Goal: Task Accomplishment & Management: Manage account settings

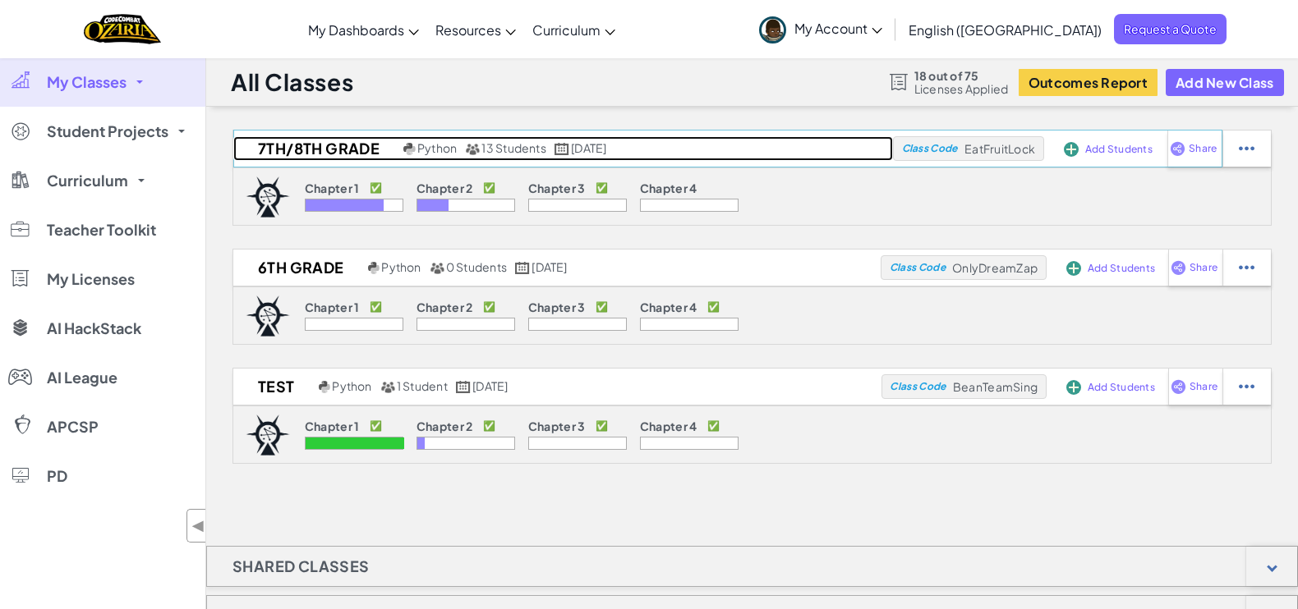
click at [307, 141] on h2 "7th/8th Grade" at bounding box center [316, 148] width 166 height 25
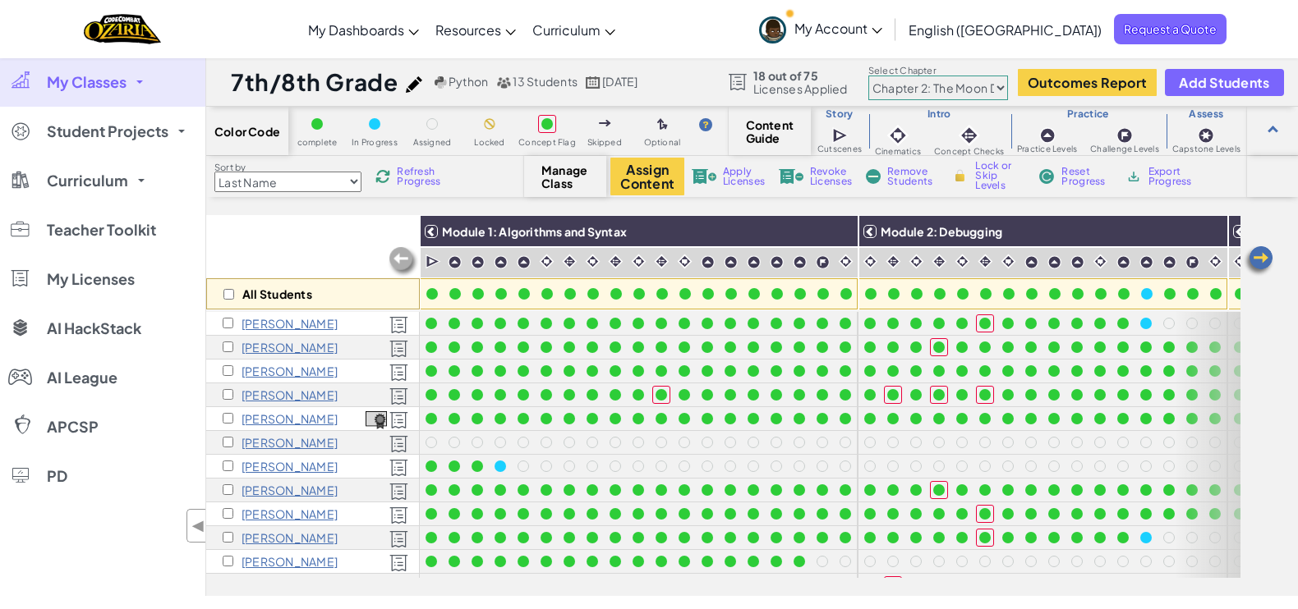
scroll to position [42, 0]
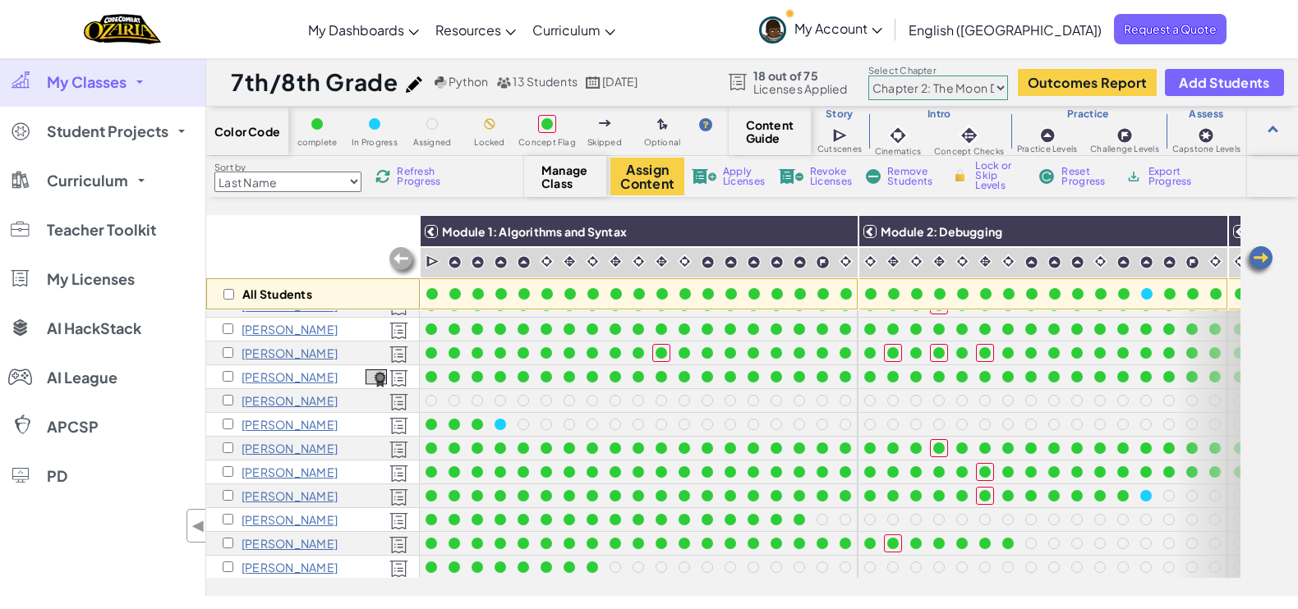
click at [922, 85] on select "Chapter 1: Sky Mountain Chapter 2: The Moon Dancers Chapter 3: The Phoenix Land…" at bounding box center [938, 88] width 140 height 25
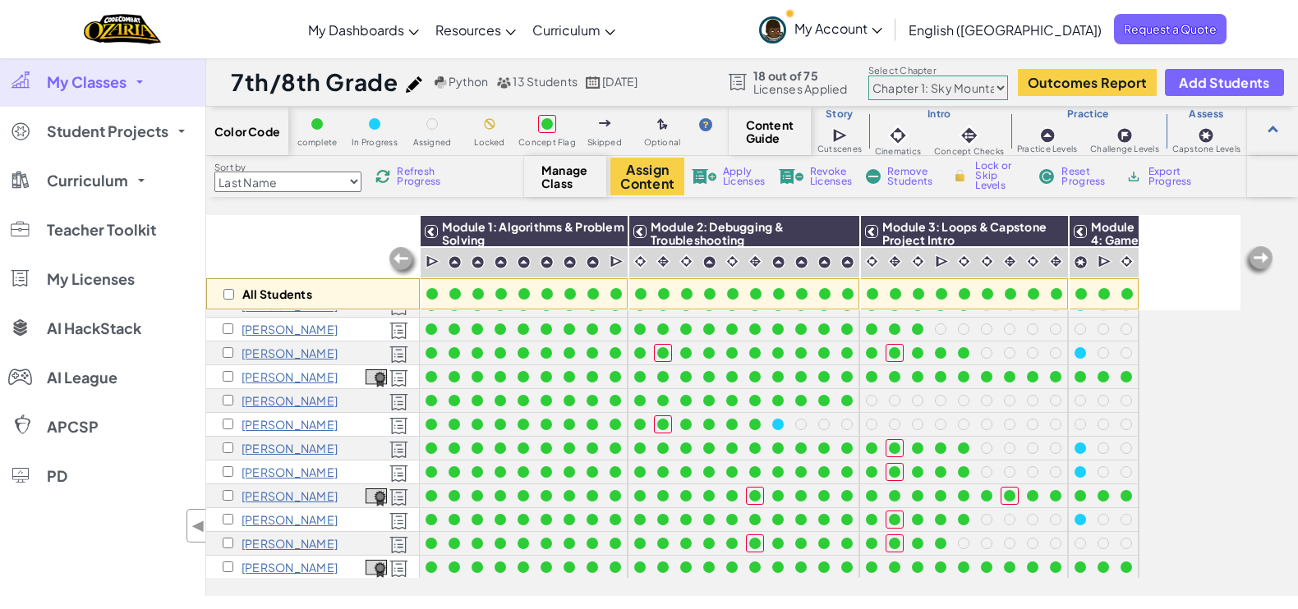
click at [912, 88] on select "Chapter 1: Sky Mountain Chapter 2: The Moon Dancers Chapter 3: The Phoenix Land…" at bounding box center [938, 88] width 140 height 25
select select "5d8a57abe8919b28d5113af1"
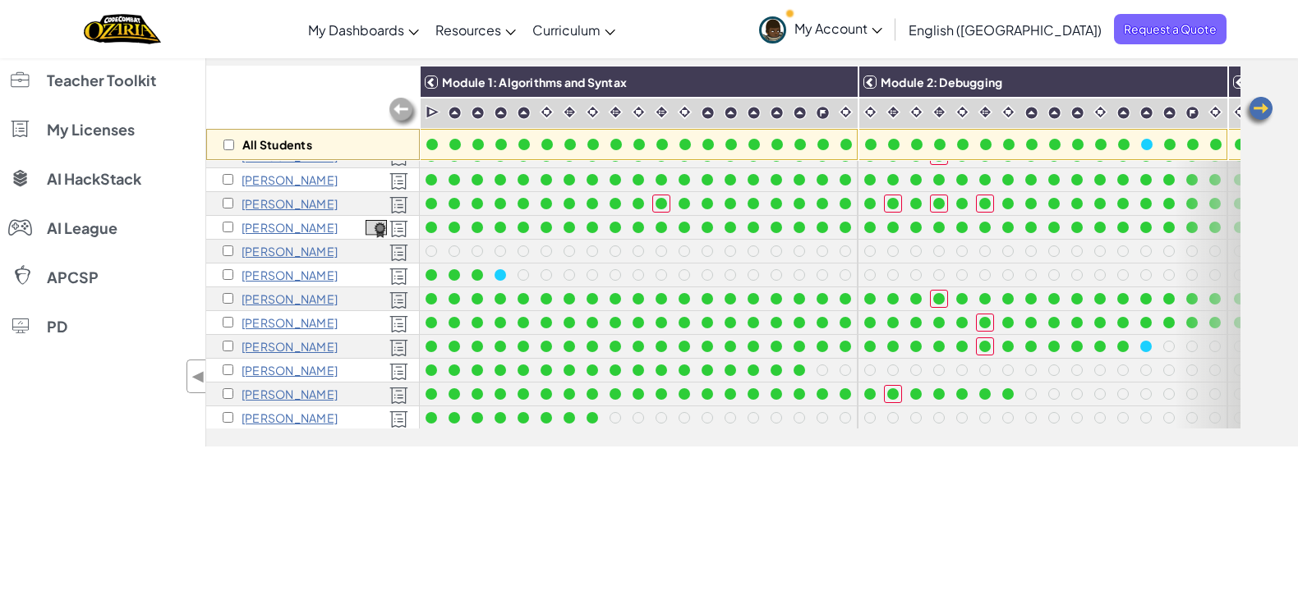
scroll to position [0, 0]
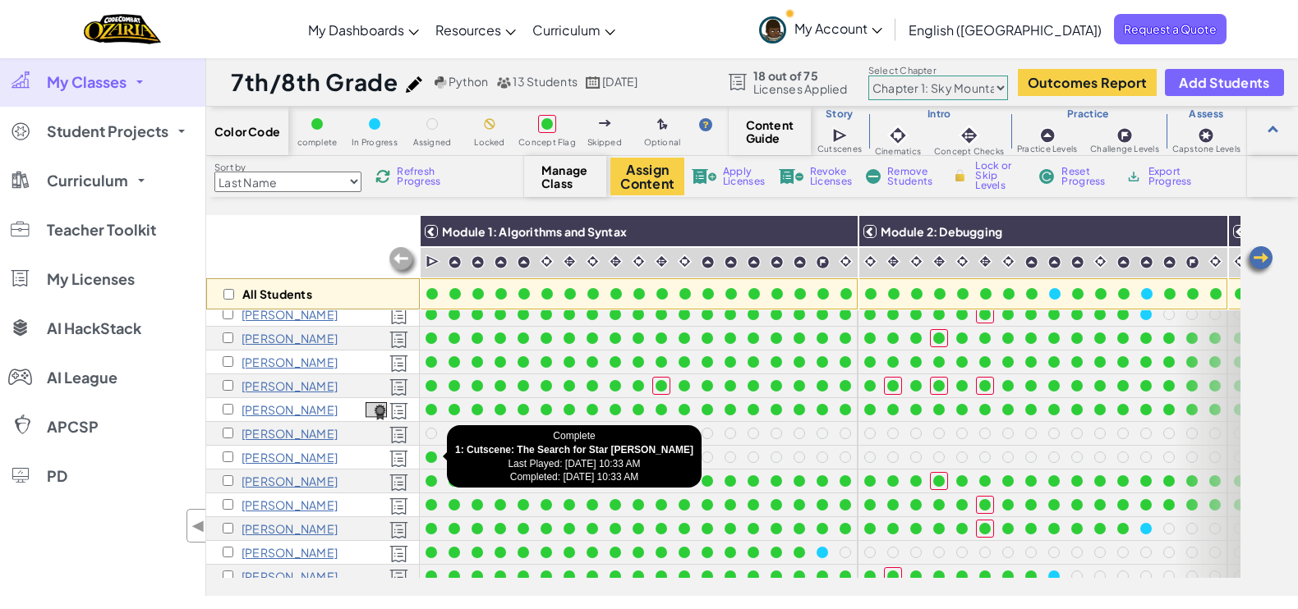
scroll to position [9, 1]
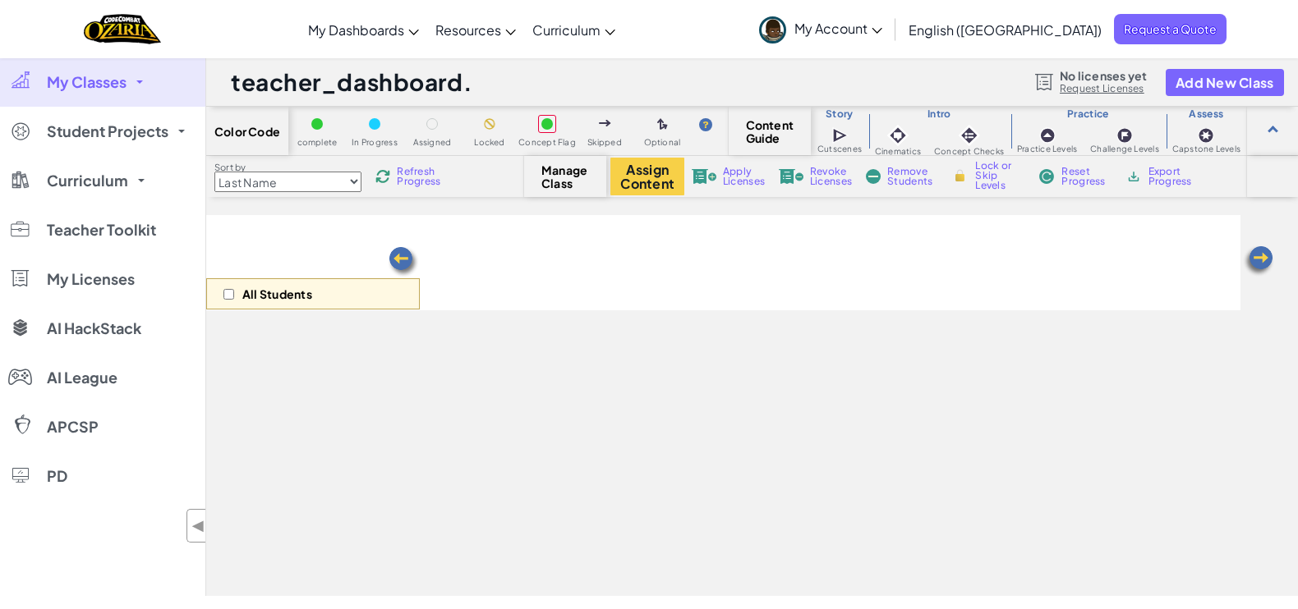
select select "5d8a57abe8919b28d5113af1"
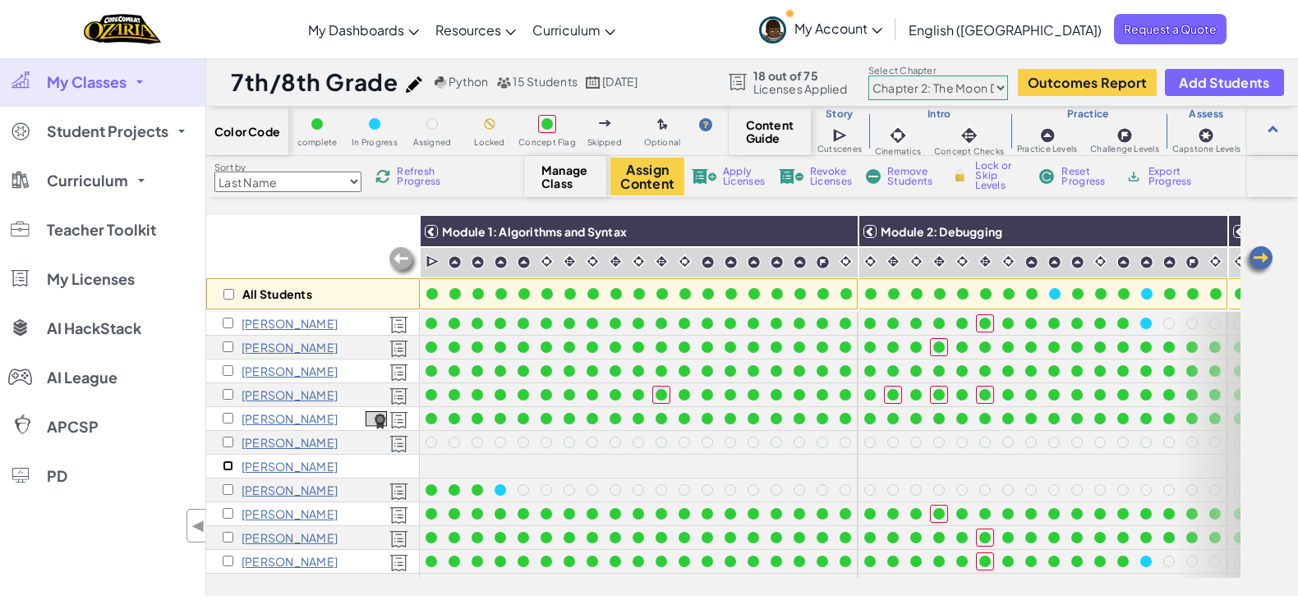
click at [229, 463] on input "checkbox" at bounding box center [228, 466] width 11 height 11
checkbox input "true"
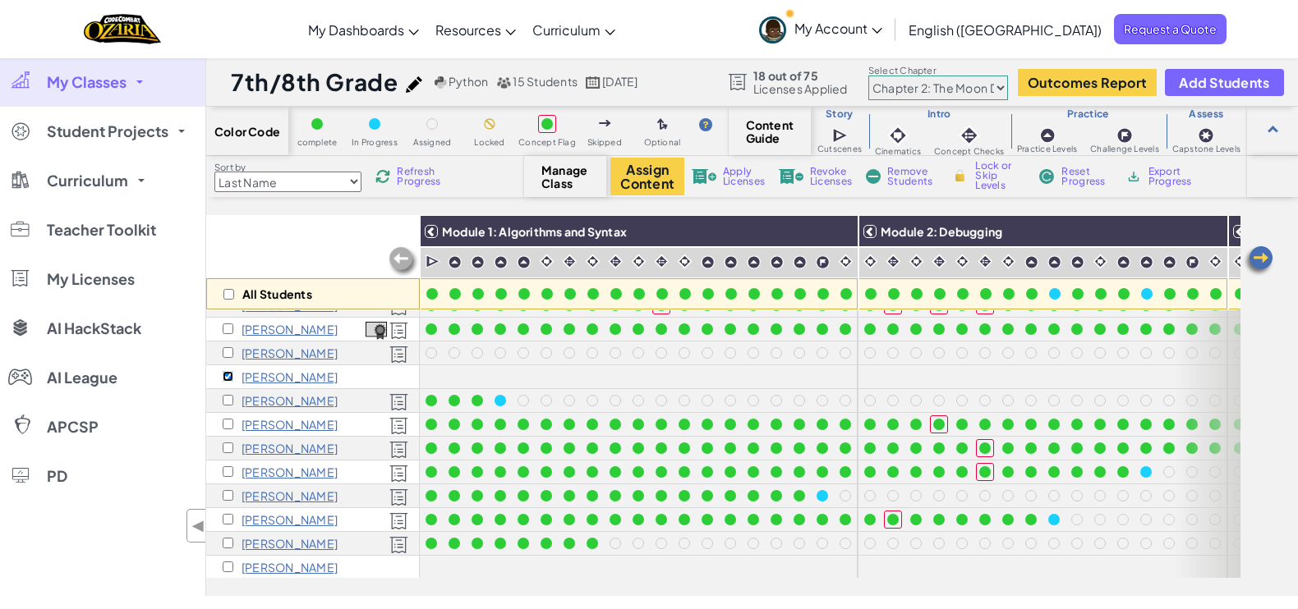
scroll to position [85, 0]
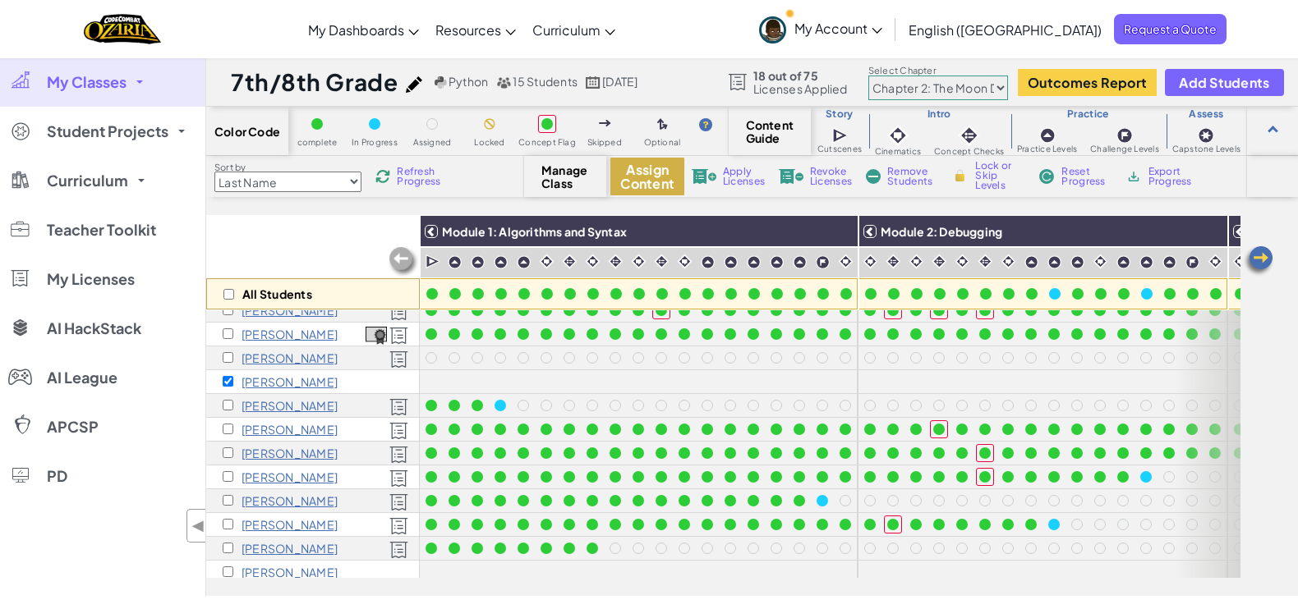
click at [641, 177] on button "Assign Content" at bounding box center [647, 177] width 74 height 38
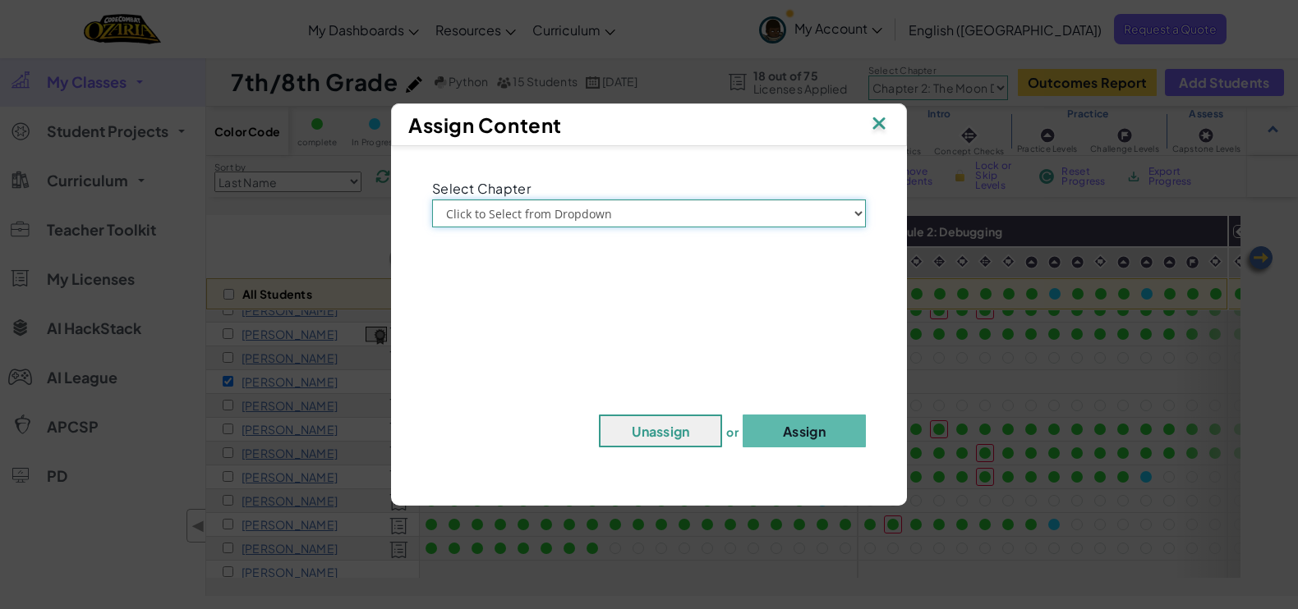
click at [701, 213] on select "Click to Select from Dropdown Chapter 1: Sky Mountain Chapter 2: The Moon Dance…" at bounding box center [649, 214] width 434 height 28
select select "Chapter 2: The Moon Dancers"
click at [819, 437] on button "Assign" at bounding box center [804, 431] width 123 height 33
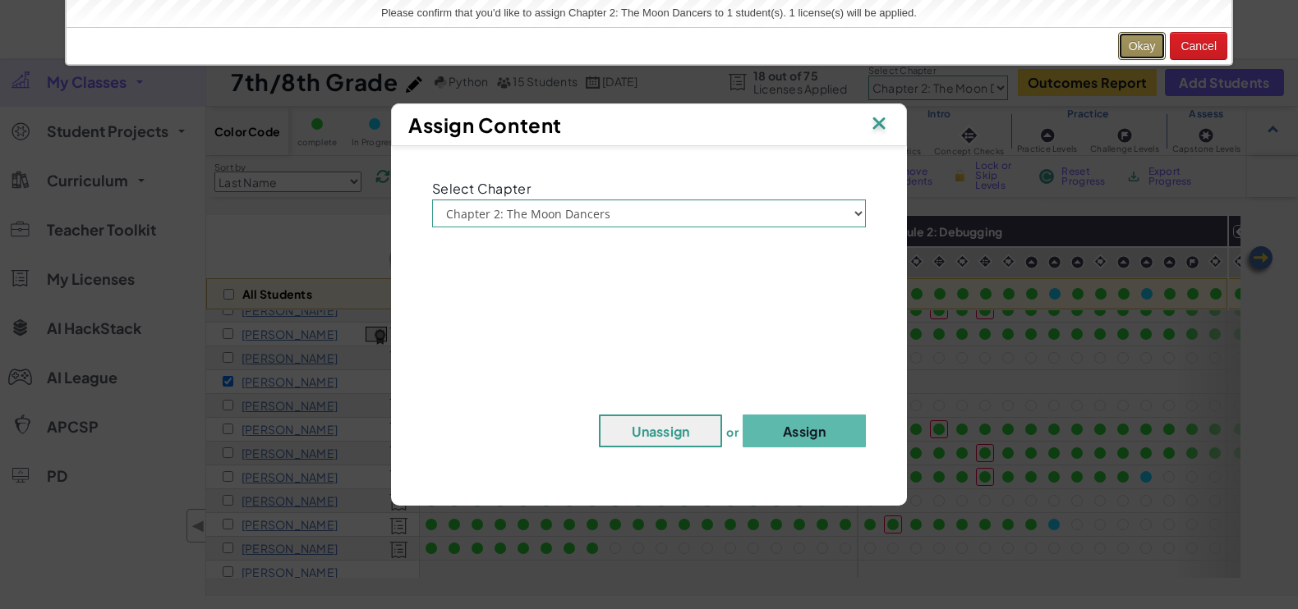
click at [1141, 44] on button "Okay" at bounding box center [1142, 46] width 48 height 28
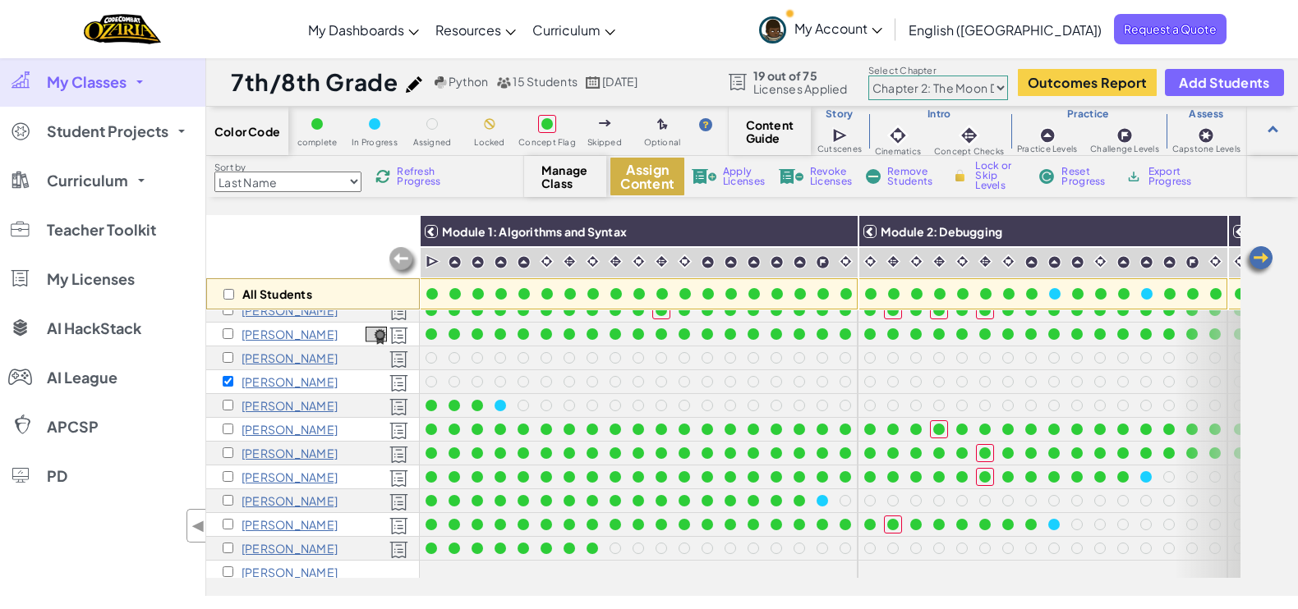
click at [643, 172] on button "Assign Content" at bounding box center [647, 177] width 74 height 38
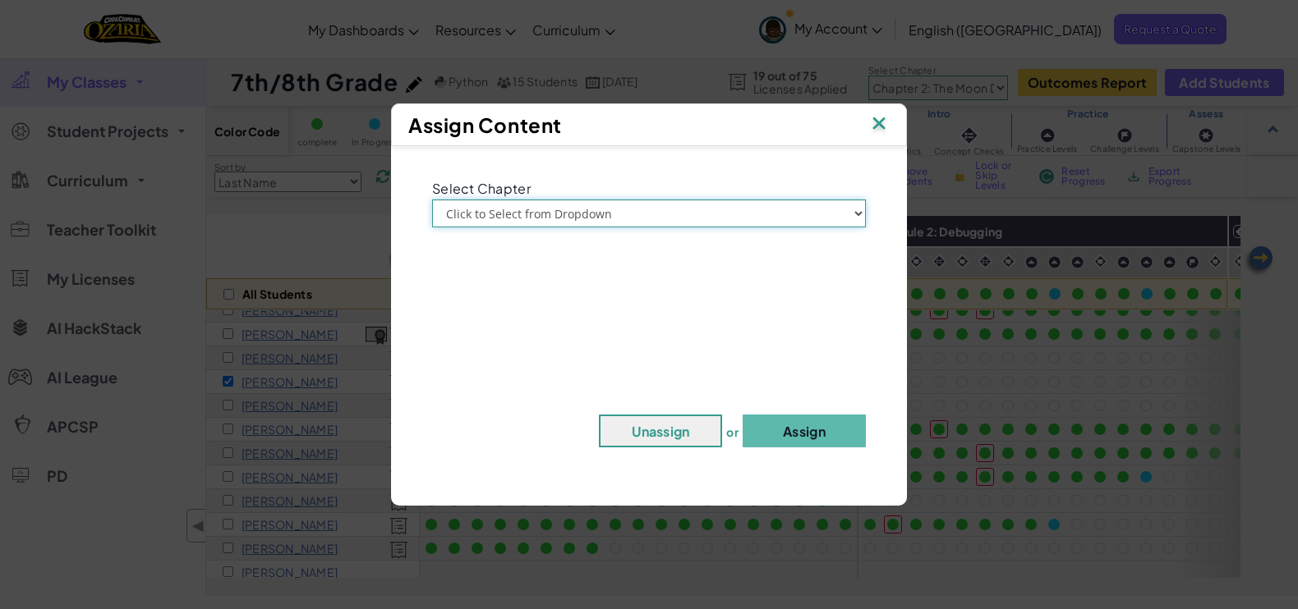
click at [640, 217] on select "Click to Select from Dropdown Chapter 1: Sky Mountain Chapter 2: The Moon Dance…" at bounding box center [649, 214] width 434 height 28
select select "Chapter 2: The Moon Dancers"
click at [816, 430] on button "Assign" at bounding box center [804, 431] width 123 height 33
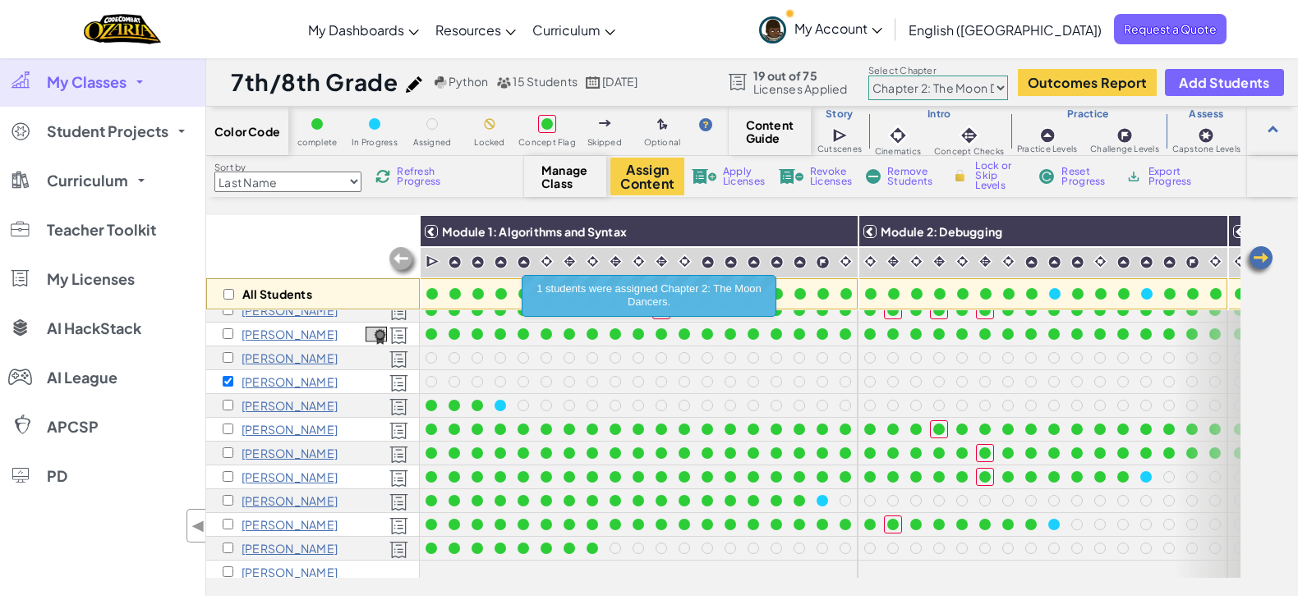
scroll to position [90, 0]
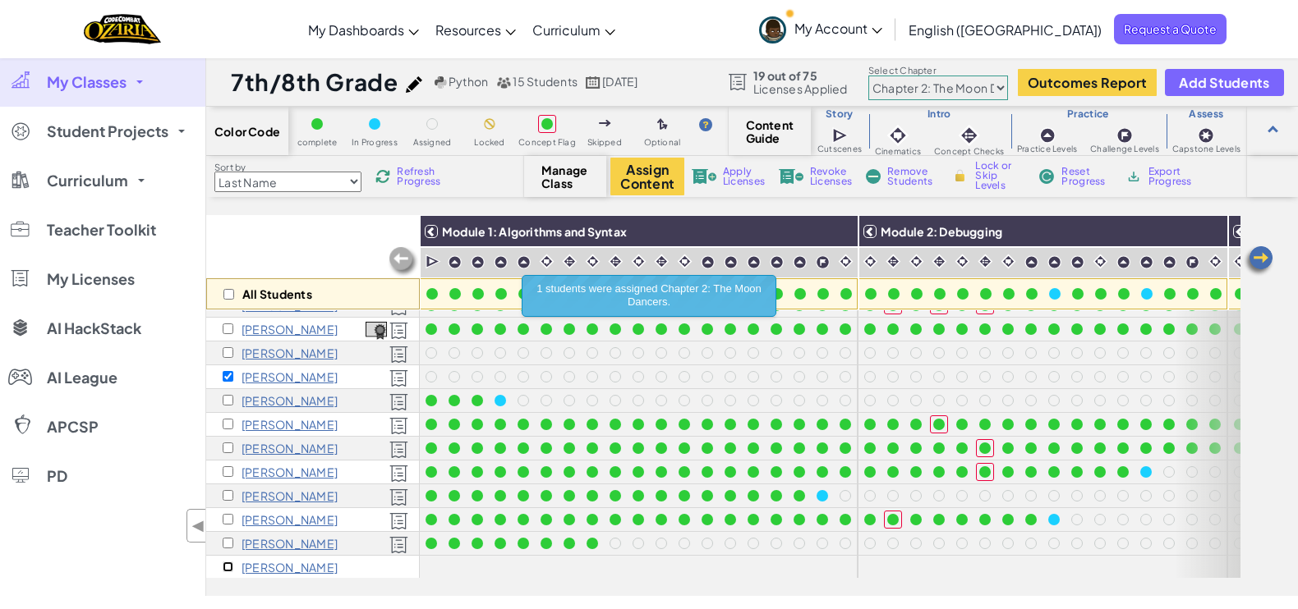
click at [228, 565] on input "checkbox" at bounding box center [228, 567] width 11 height 11
checkbox input "true"
click at [225, 371] on input "checkbox" at bounding box center [228, 376] width 11 height 11
checkbox input "false"
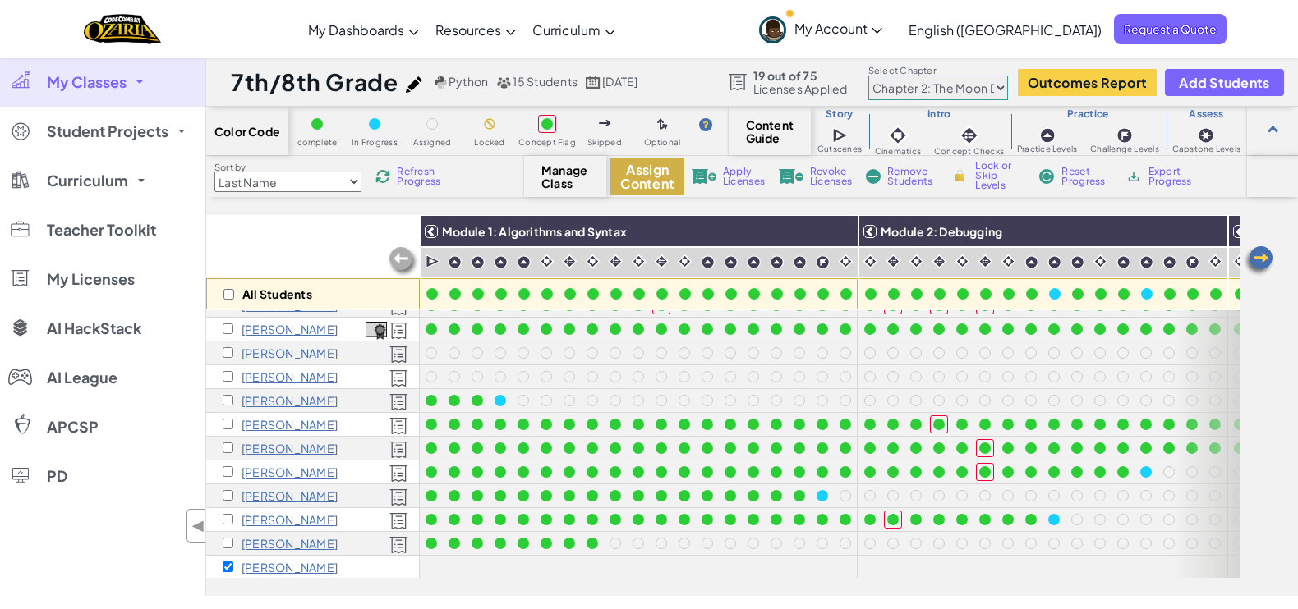
click at [638, 167] on button "Assign Content" at bounding box center [647, 177] width 74 height 38
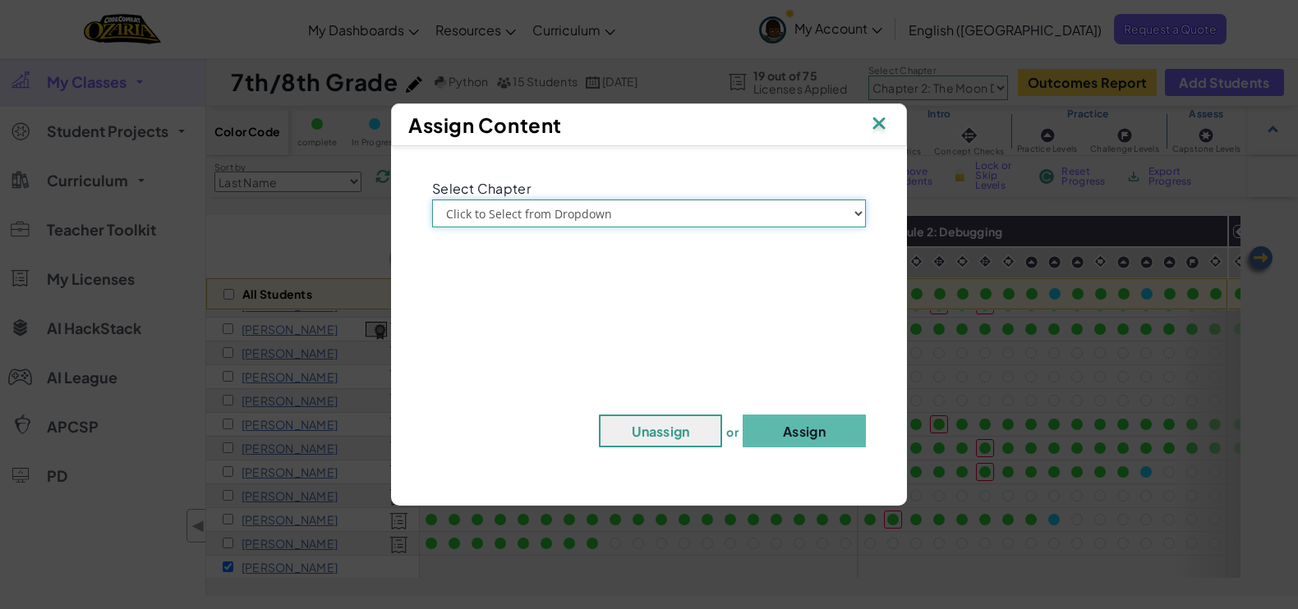
click at [614, 223] on select "Click to Select from Dropdown Chapter 1: Sky Mountain Chapter 2: The Moon Dance…" at bounding box center [649, 214] width 434 height 28
select select "Chapter 2: The Moon Dancers"
click at [789, 426] on button "Assign" at bounding box center [804, 431] width 123 height 33
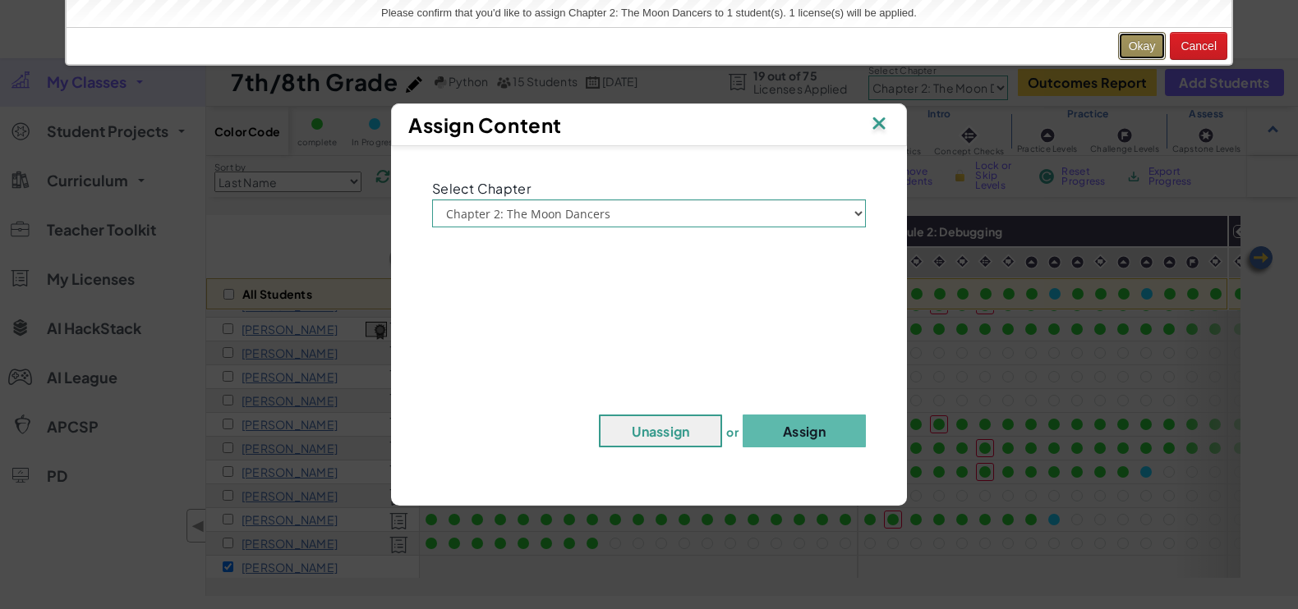
click at [1135, 47] on button "Okay" at bounding box center [1142, 46] width 48 height 28
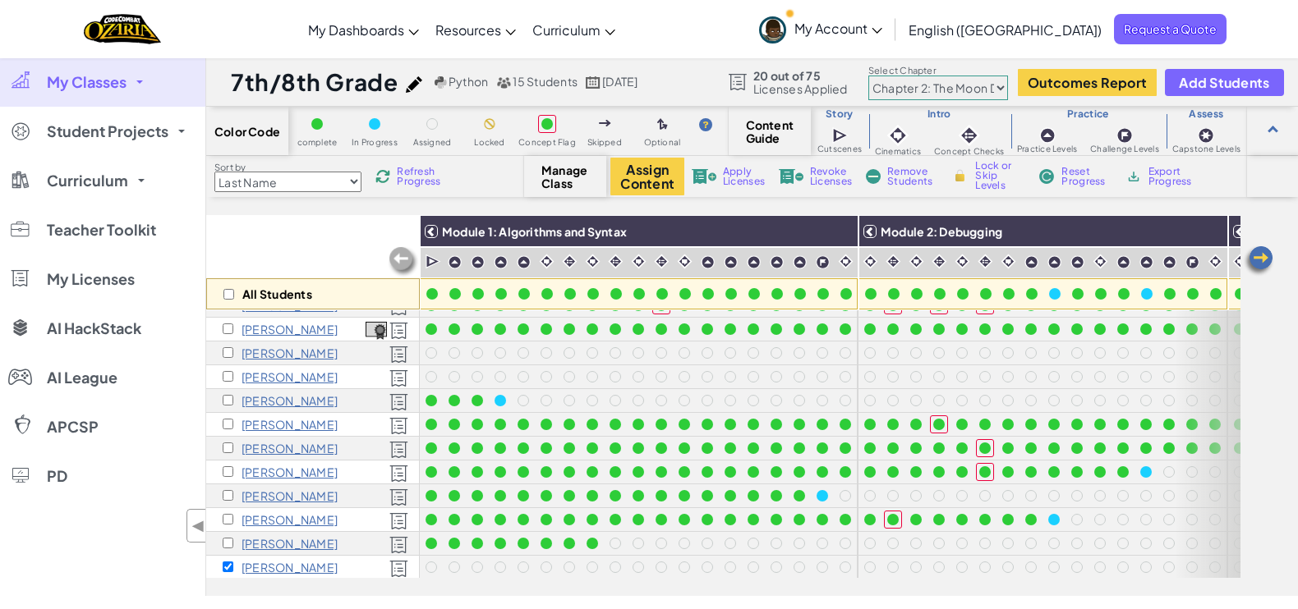
scroll to position [89, 0]
